Goal: Task Accomplishment & Management: Use online tool/utility

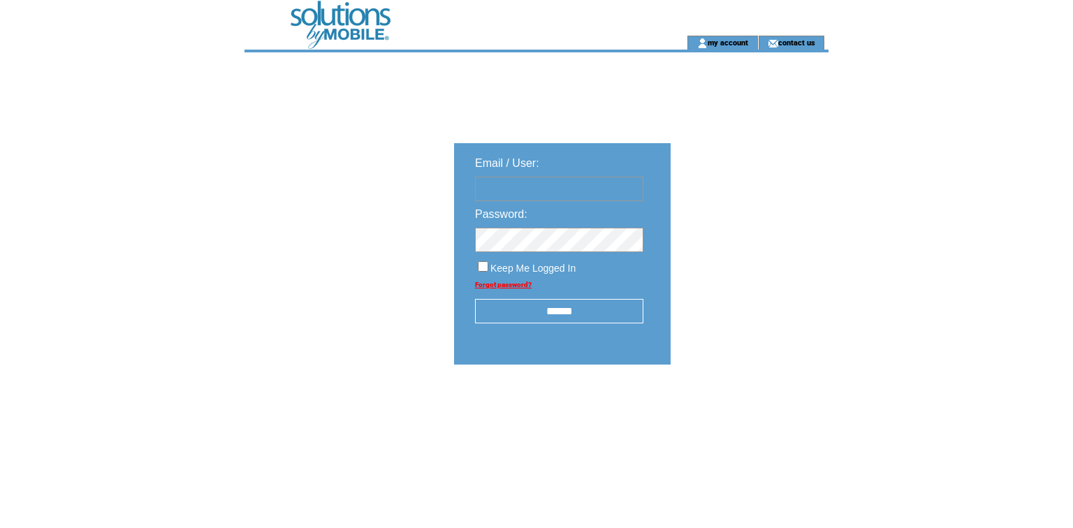
type input "**********"
click at [556, 323] on input "******" at bounding box center [559, 311] width 168 height 24
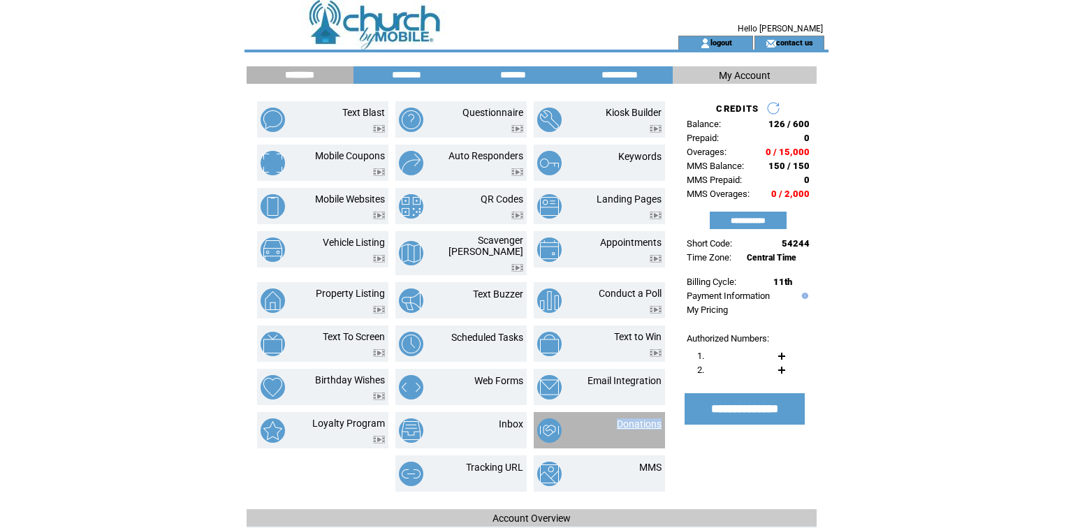
click at [622, 430] on link "Donations" at bounding box center [639, 423] width 45 height 11
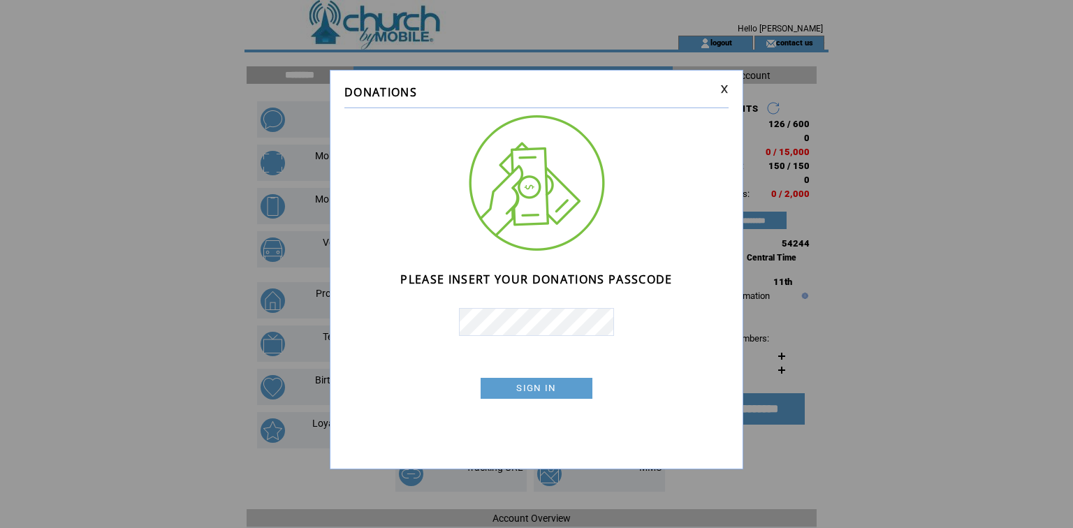
click at [0, 0] on link "SIGN IN" at bounding box center [0, 0] width 0 height 0
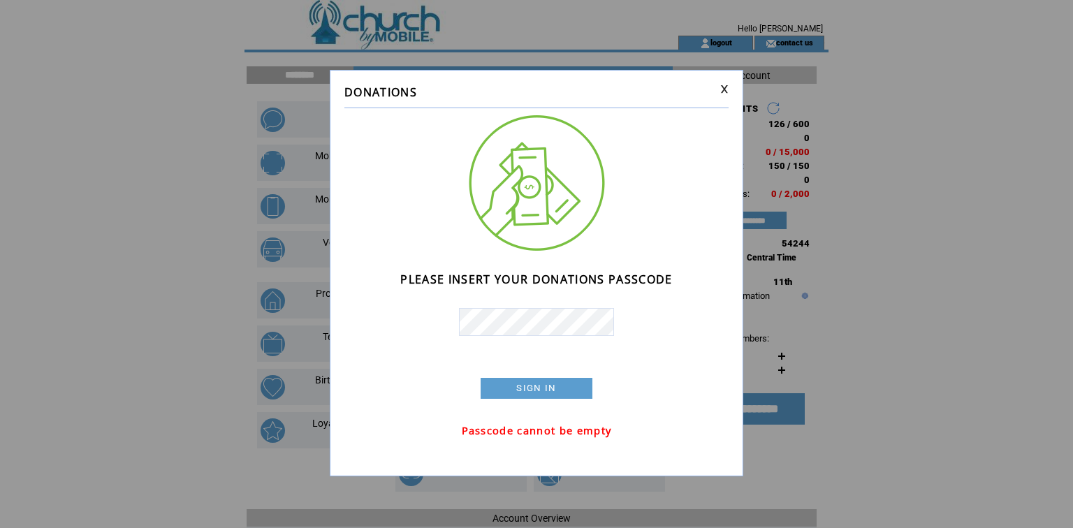
scroll to position [2, 0]
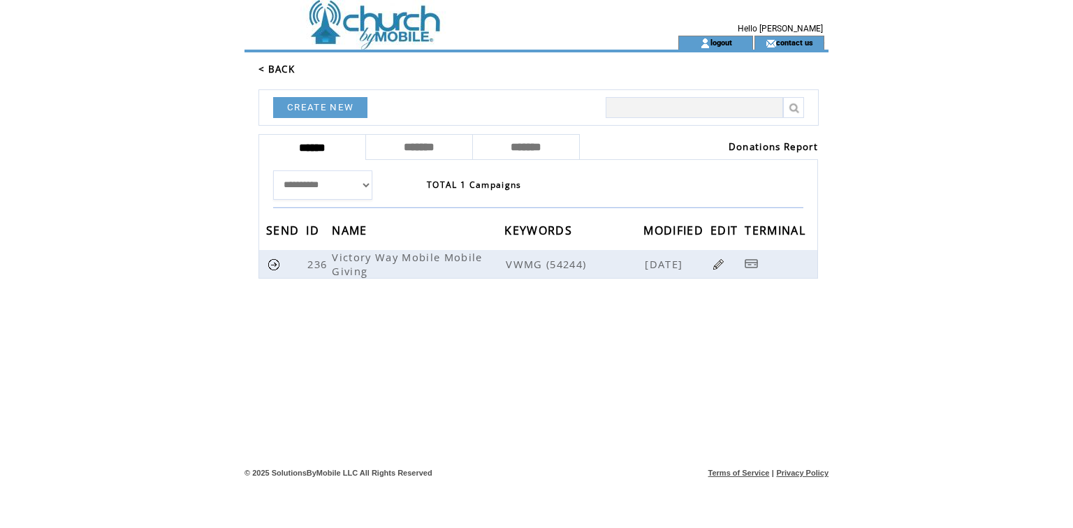
click at [743, 153] on link "Donations Report" at bounding box center [773, 146] width 89 height 13
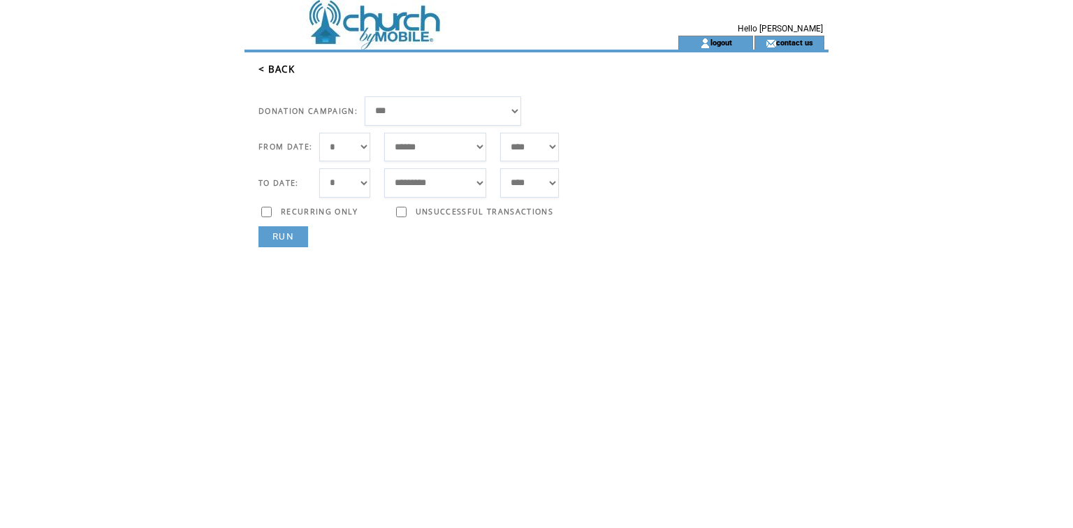
select select "*"
select select "***"
click at [274, 247] on link "RUN" at bounding box center [283, 236] width 50 height 21
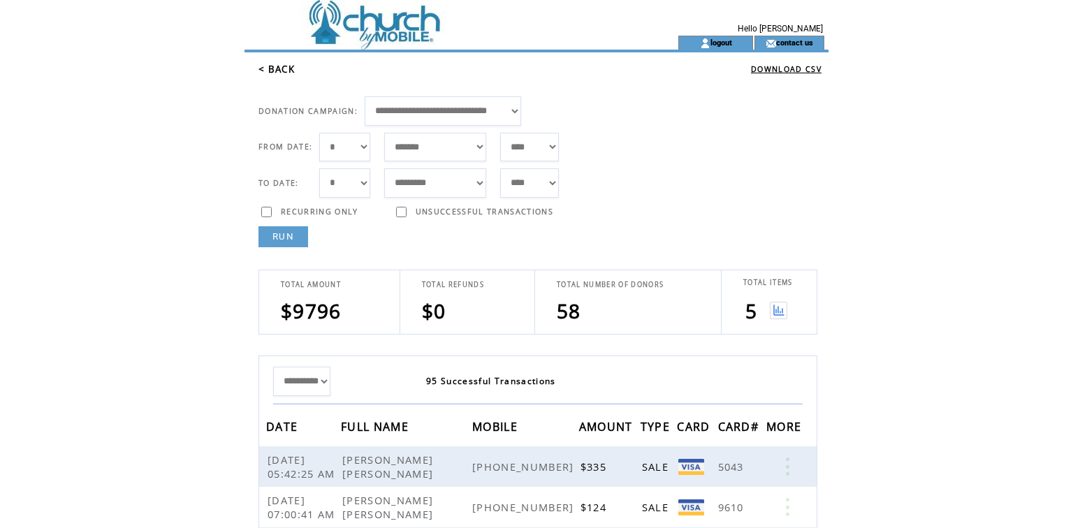
click at [780, 319] on img at bounding box center [778, 310] width 17 height 17
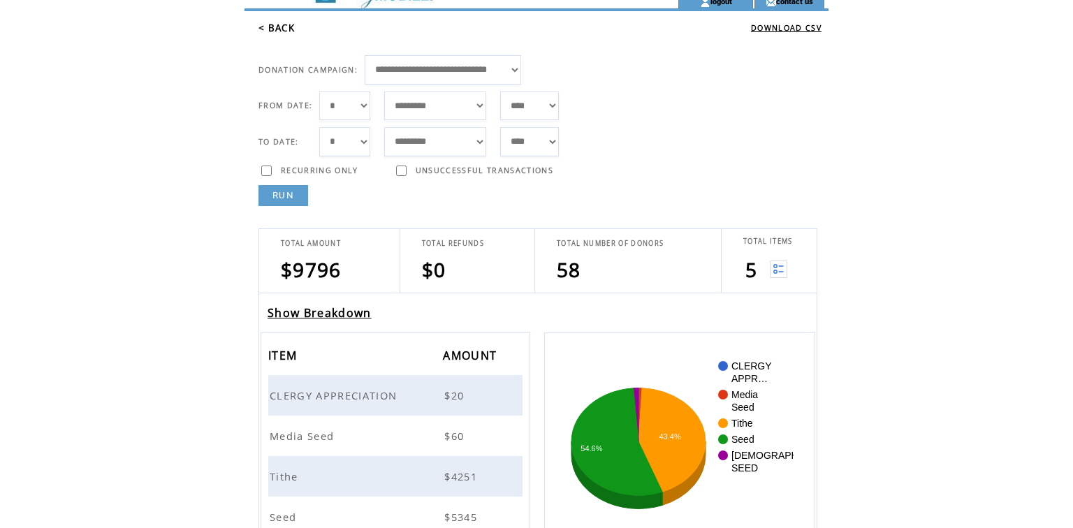
scroll to position [42, 0]
select select "*"
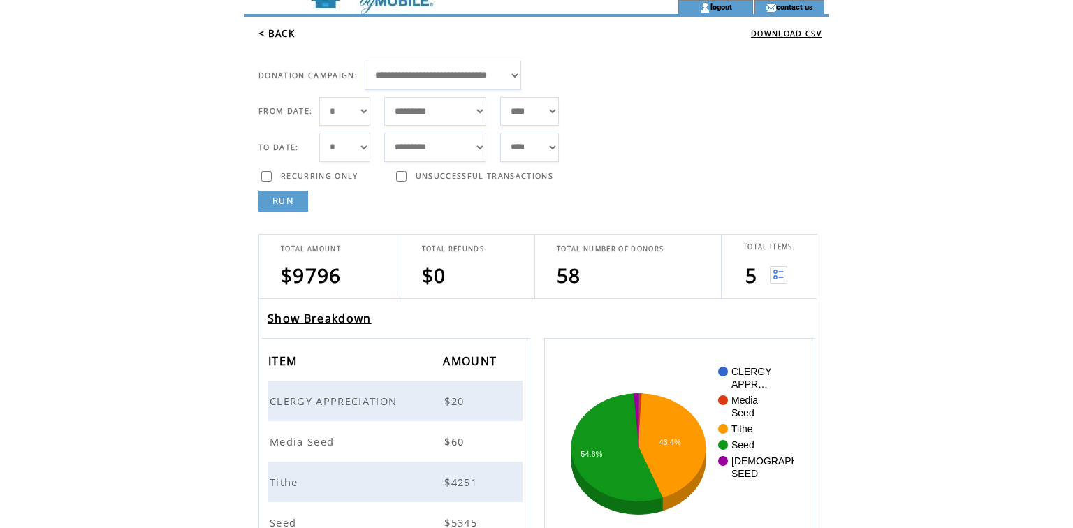
scroll to position [36, 0]
click at [291, 212] on link "RUN" at bounding box center [283, 201] width 50 height 21
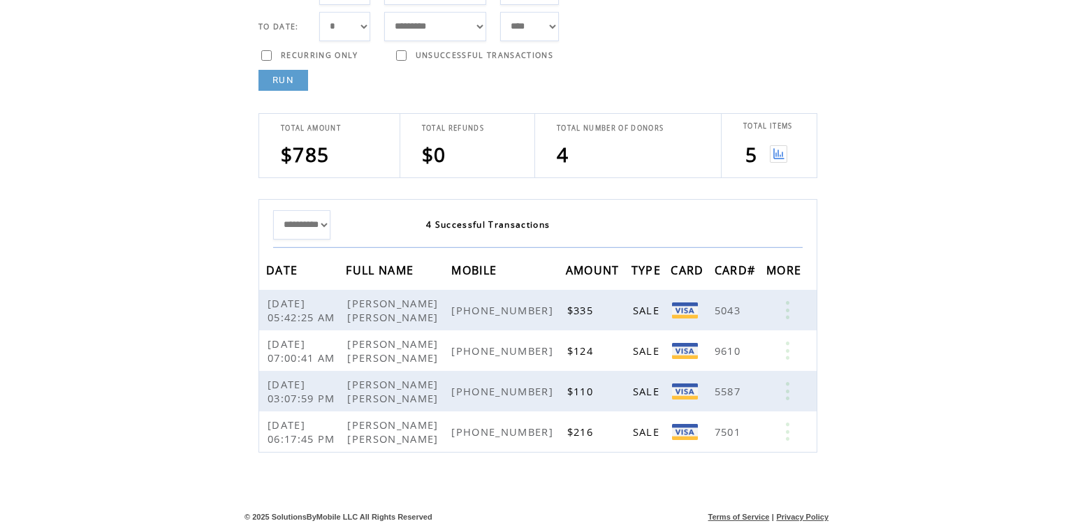
scroll to position [298, 0]
click at [780, 145] on img at bounding box center [778, 153] width 17 height 17
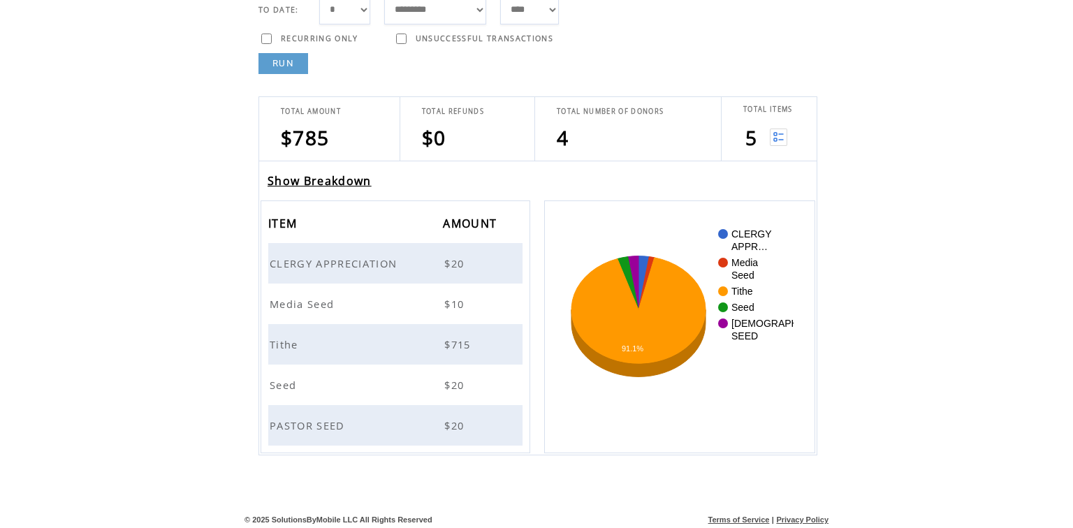
scroll to position [175, 0]
